Goal: Navigation & Orientation: Find specific page/section

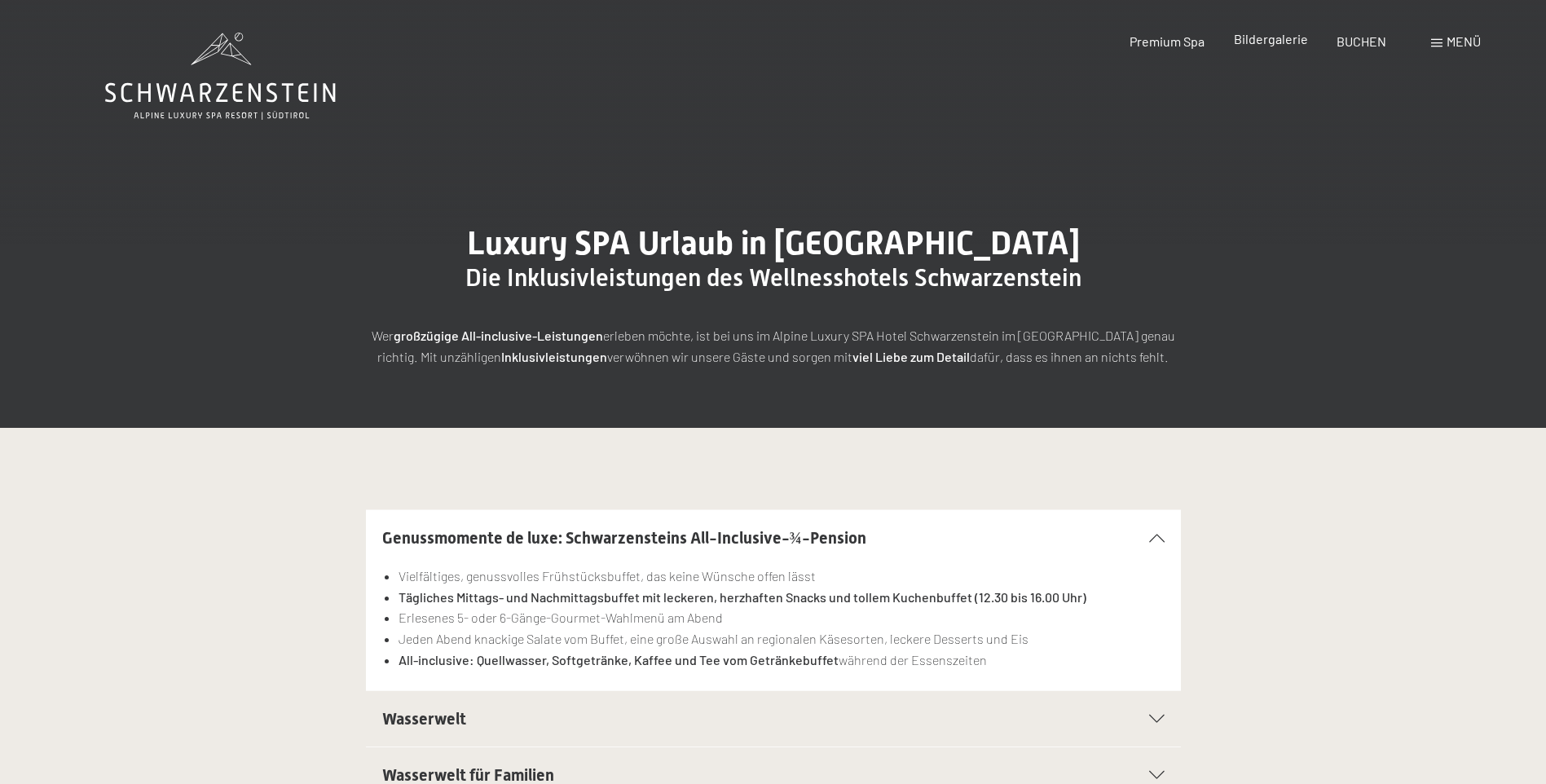
click at [1273, 37] on span "Bildergalerie" at bounding box center [1271, 39] width 74 height 16
